Goal: Navigation & Orientation: Find specific page/section

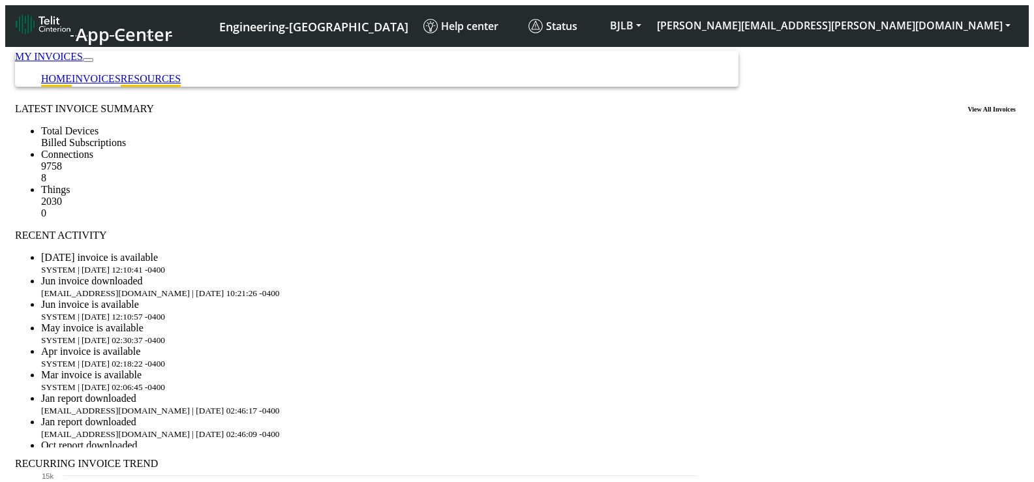
click at [181, 73] on link "RESOURCES" at bounding box center [151, 78] width 60 height 11
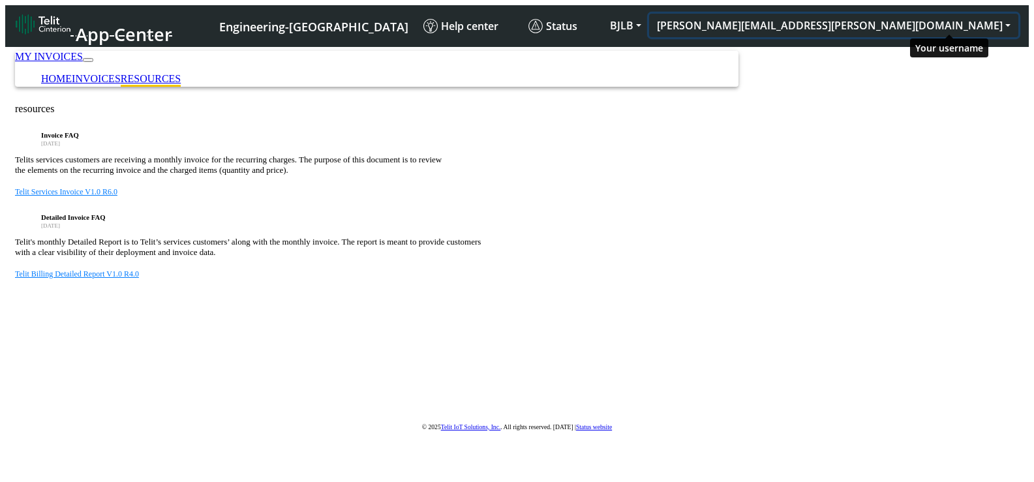
click at [616, 25] on button "[PERSON_NAME][EMAIL_ADDRESS][PERSON_NAME][DOMAIN_NAME]" at bounding box center [833, 25] width 369 height 23
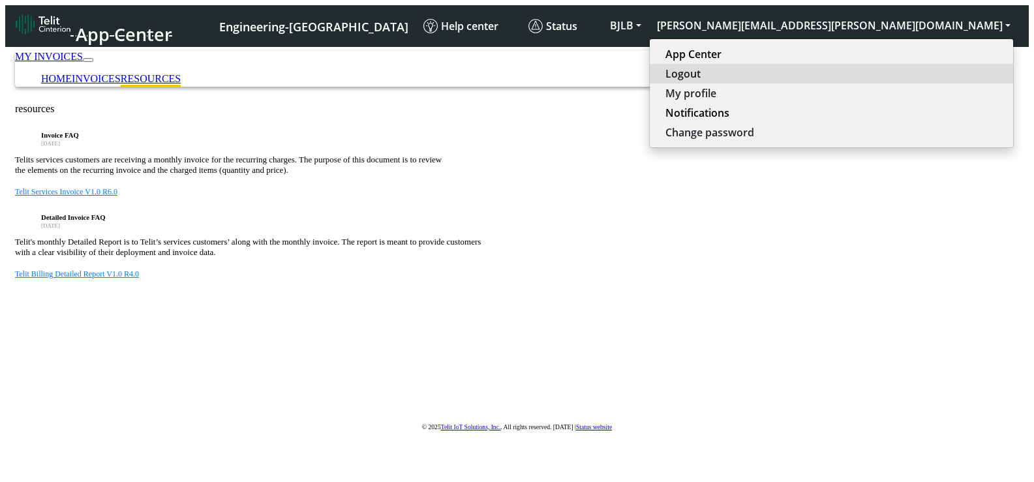
click at [616, 70] on button "Logout" at bounding box center [831, 74] width 363 height 20
